Goal: Information Seeking & Learning: Find specific fact

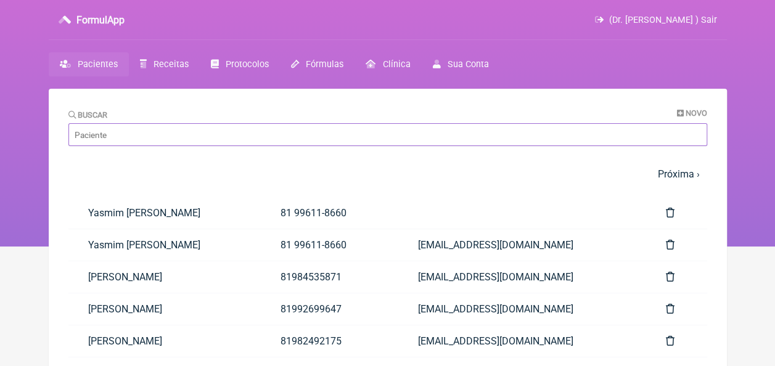
click at [177, 134] on input "Buscar" at bounding box center [387, 134] width 639 height 23
click at [195, 130] on input "Buscar" at bounding box center [387, 134] width 639 height 23
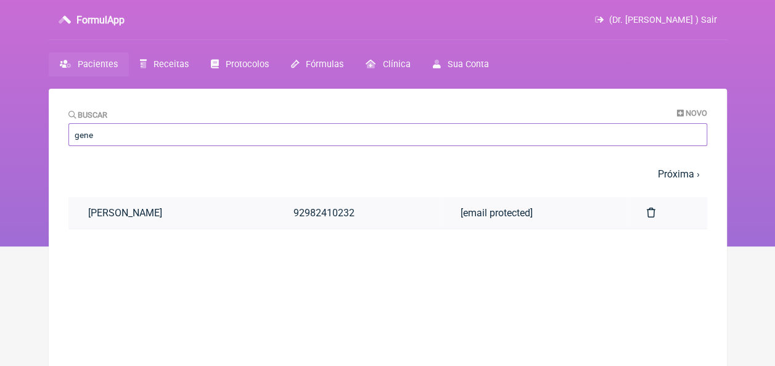
type input "gene"
click at [175, 213] on link "[PERSON_NAME]" at bounding box center [170, 212] width 205 height 31
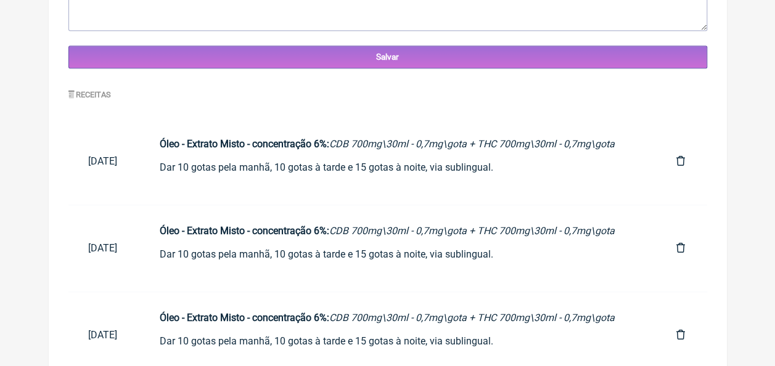
scroll to position [587, 0]
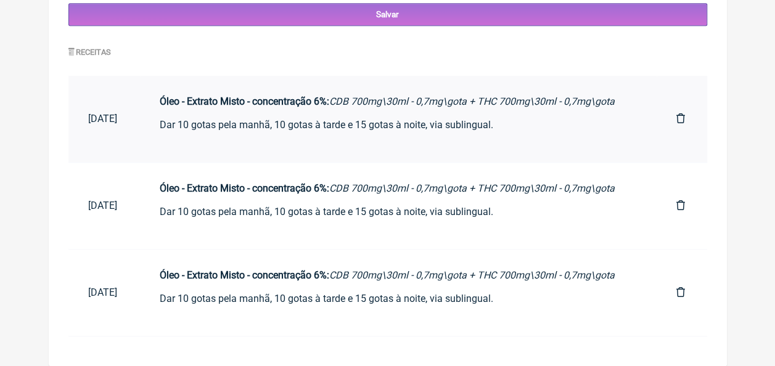
click at [243, 113] on div "Óleo - Extrato Misto - concentração 6%: CDB 700mg\30ml - 0,7mg\gota + THC 700mg…" at bounding box center [398, 119] width 477 height 47
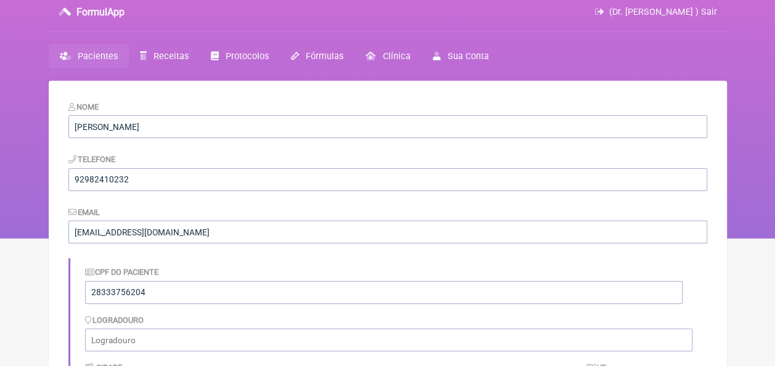
scroll to position [0, 0]
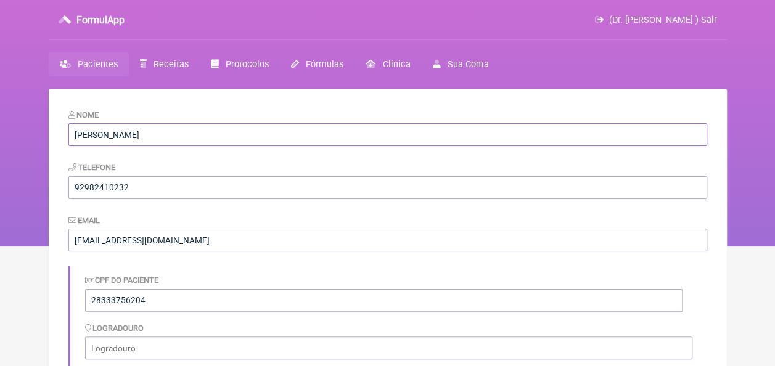
drag, startPoint x: 191, startPoint y: 133, endPoint x: 74, endPoint y: 136, distance: 117.2
click at [74, 136] on input "[PERSON_NAME]" at bounding box center [387, 134] width 639 height 23
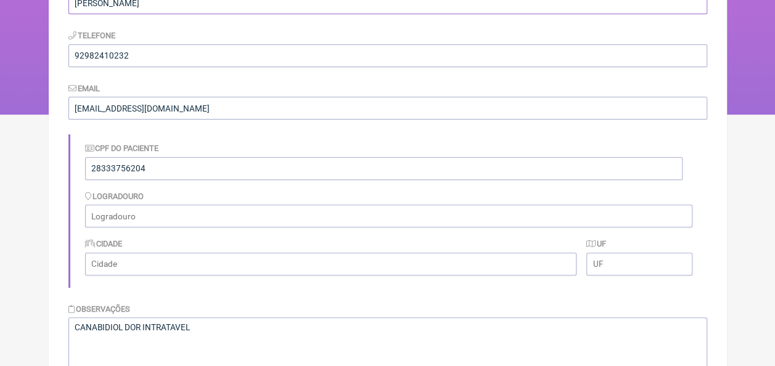
scroll to position [123, 0]
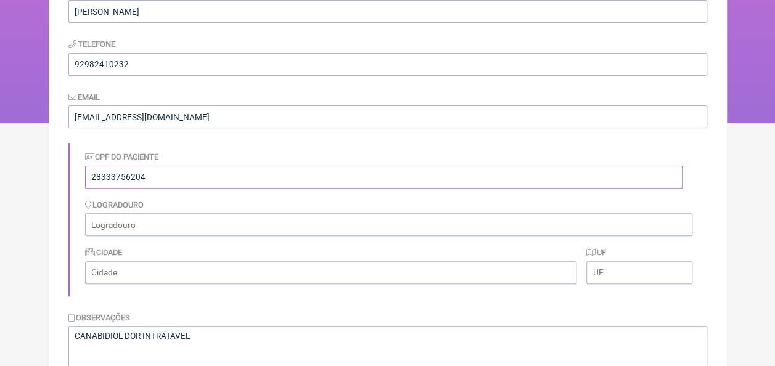
drag, startPoint x: 150, startPoint y: 178, endPoint x: 85, endPoint y: 181, distance: 65.5
click at [85, 181] on input "28333756204" at bounding box center [384, 177] width 598 height 23
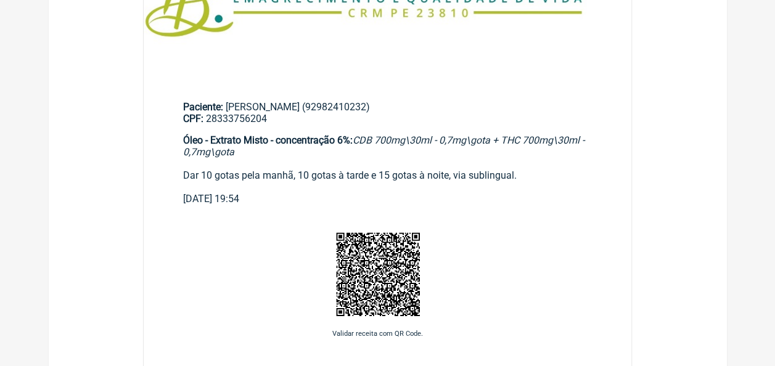
scroll to position [308, 0]
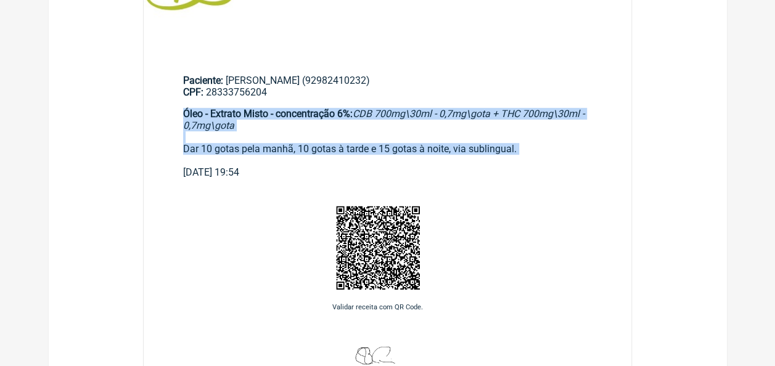
drag, startPoint x: 183, startPoint y: 112, endPoint x: 506, endPoint y: 162, distance: 326.3
click at [506, 162] on div "Óleo - Extrato Misto - concentração 6%: CDB 700mg\30ml - 0,7mg\gota + THC 700mg…" at bounding box center [388, 137] width 410 height 59
drag, startPoint x: 506, startPoint y: 162, endPoint x: 437, endPoint y: 114, distance: 83.8
copy div "Óleo - Extrato Misto - concentração 6%: CDB 700mg\30ml - 0,7mg\gota + THC 700mg…"
